Goal: Transaction & Acquisition: Purchase product/service

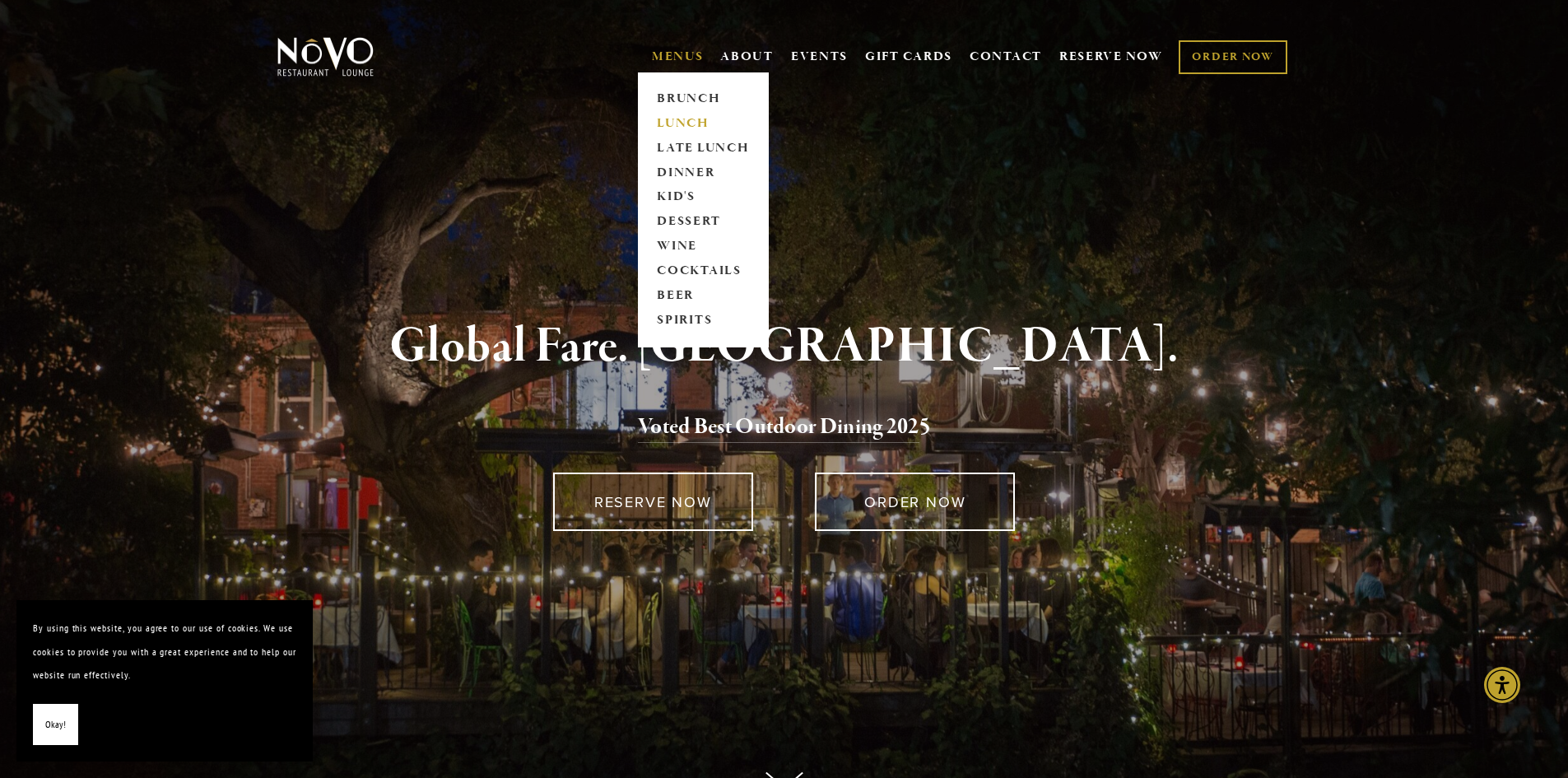
click at [677, 119] on link "LUNCH" at bounding box center [703, 123] width 103 height 25
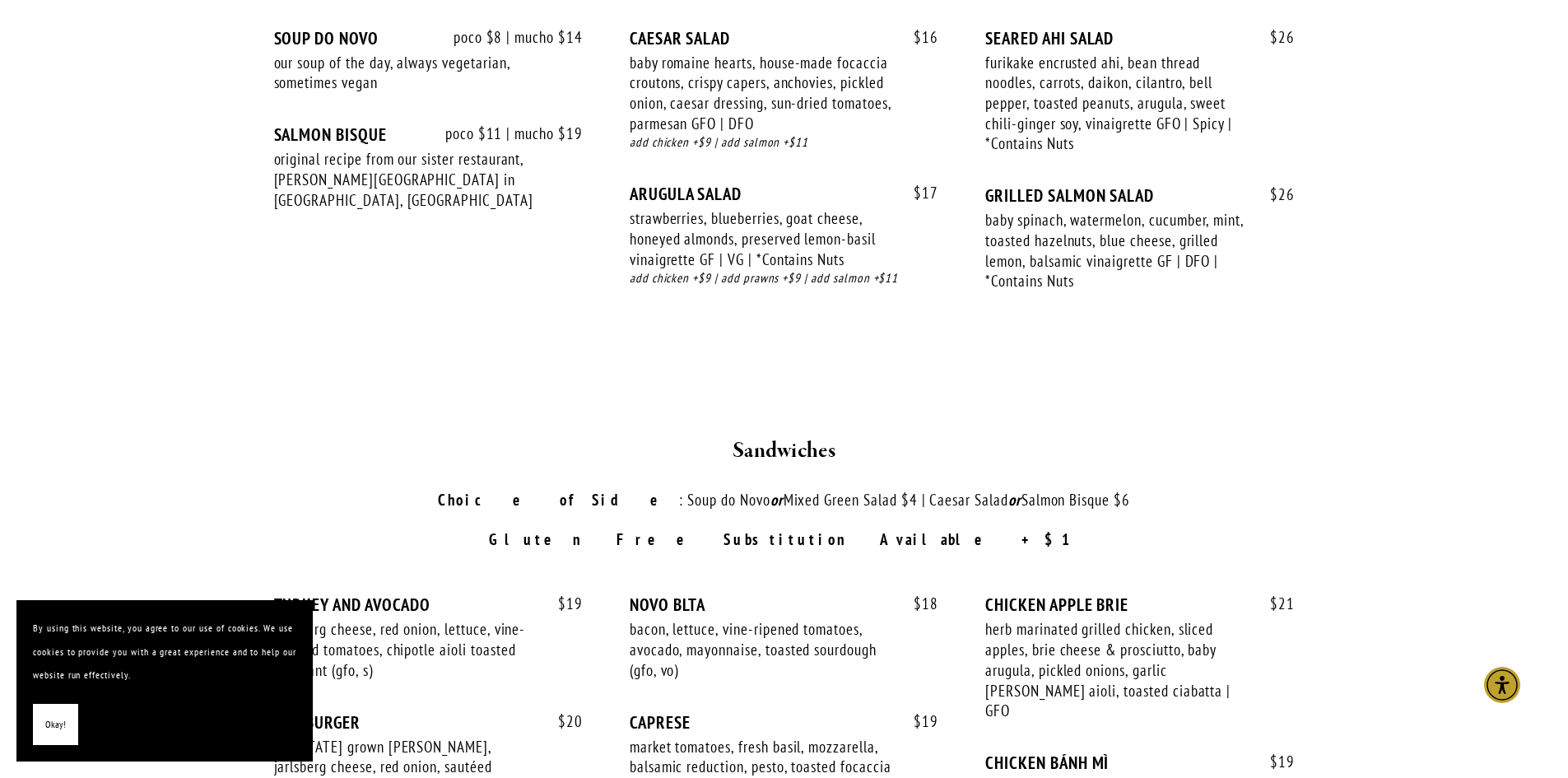
scroll to position [2306, 0]
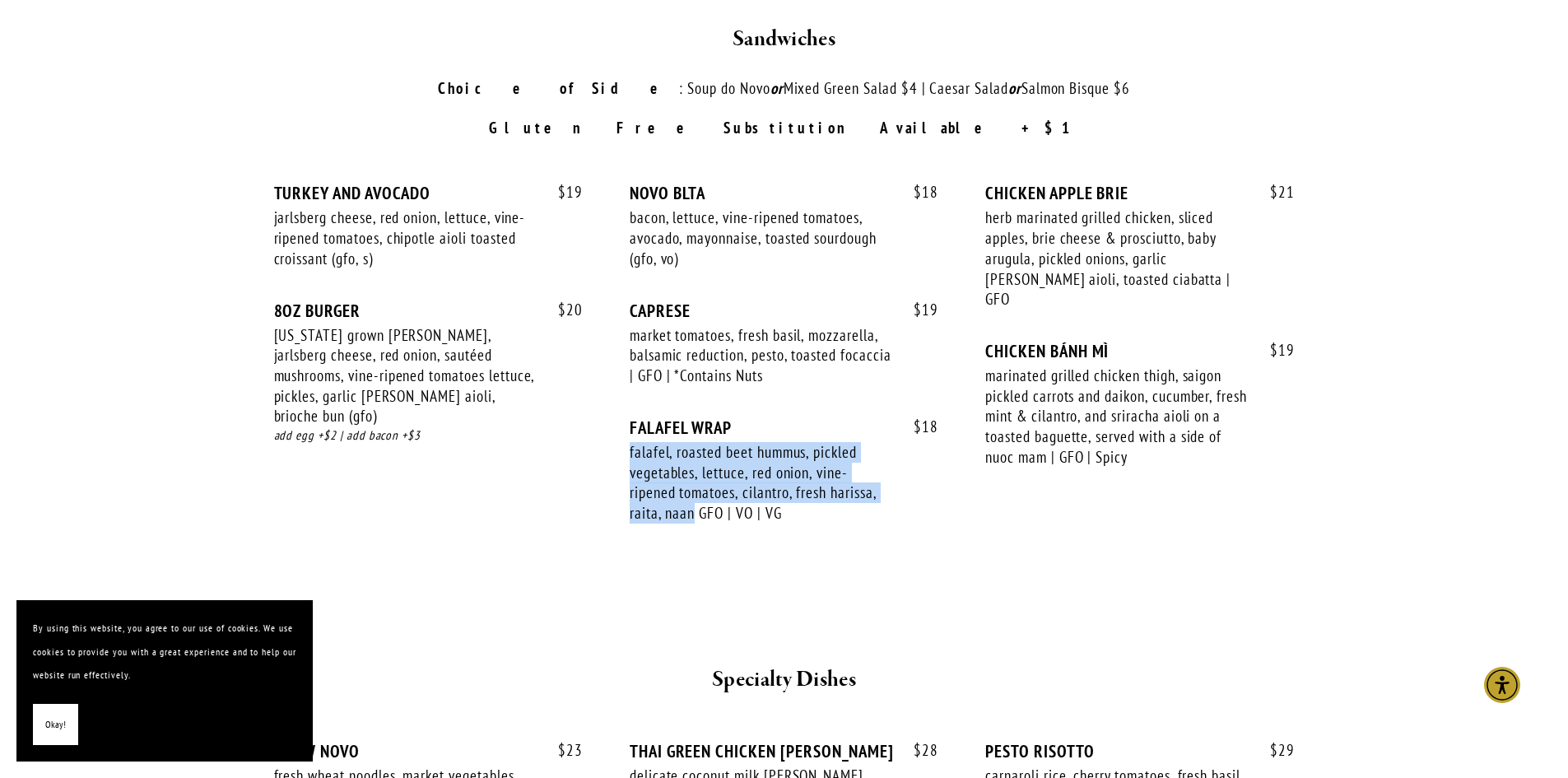
drag, startPoint x: 693, startPoint y: 488, endPoint x: 626, endPoint y: 431, distance: 88.0
click at [626, 431] on div "$ 19 TURKEY AND AVOCADO jarlsberg cheese, red onion, lettuce, vine-ripened toma…" at bounding box center [784, 367] width 1020 height 371
copy div "falafel, roasted beet hummus, pickled vegetables, lettuce, red onion, vine-ripe…"
click at [482, 407] on div "$ 20 8OZ BURGER [US_STATE] grown [PERSON_NAME], jarlsberg cheese, red onion, sa…" at bounding box center [428, 389] width 309 height 176
